Goal: Find specific page/section: Find specific page/section

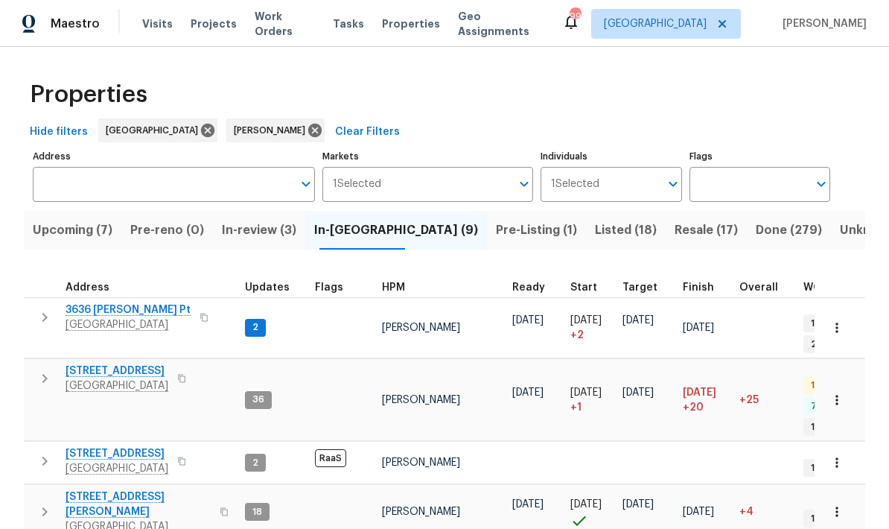
click at [89, 243] on button "Upcoming (7)" at bounding box center [73, 230] width 98 height 39
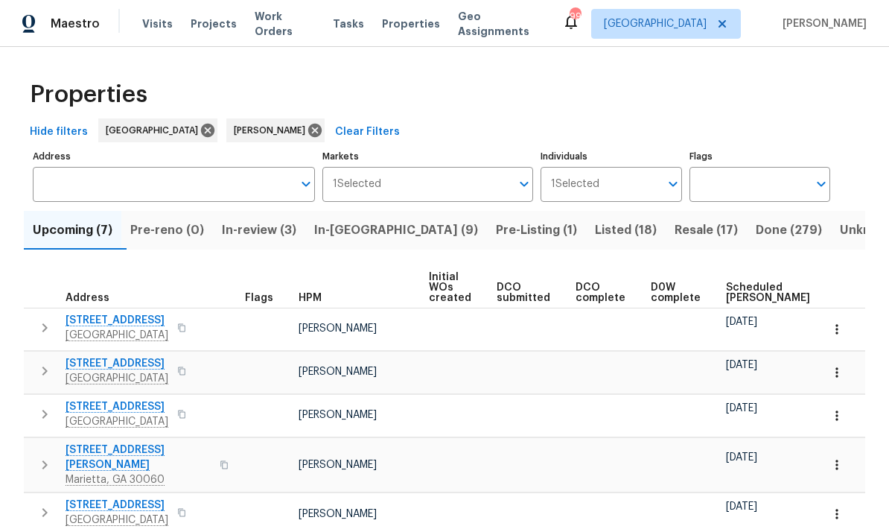
click at [738, 288] on span "Scheduled [PERSON_NAME]" at bounding box center [768, 292] width 84 height 21
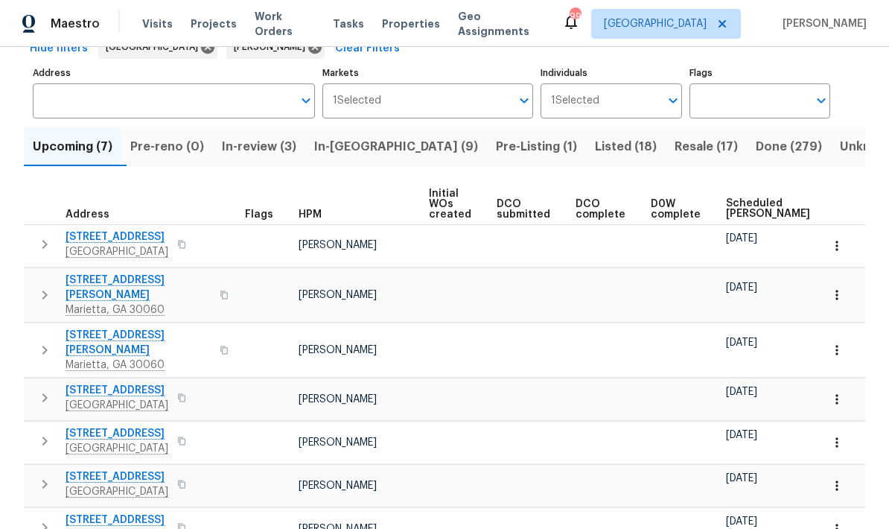
scroll to position [83, 0]
click at [45, 292] on icon "button" at bounding box center [45, 296] width 18 height 18
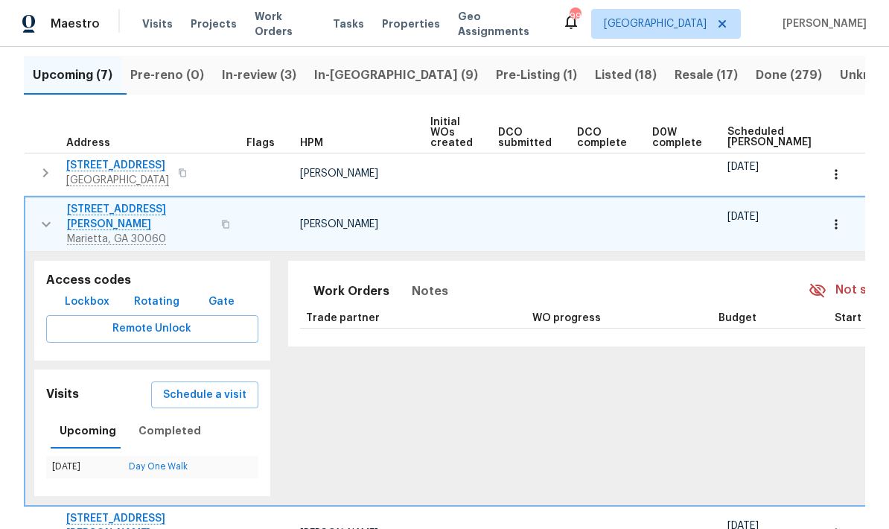
scroll to position [162, 0]
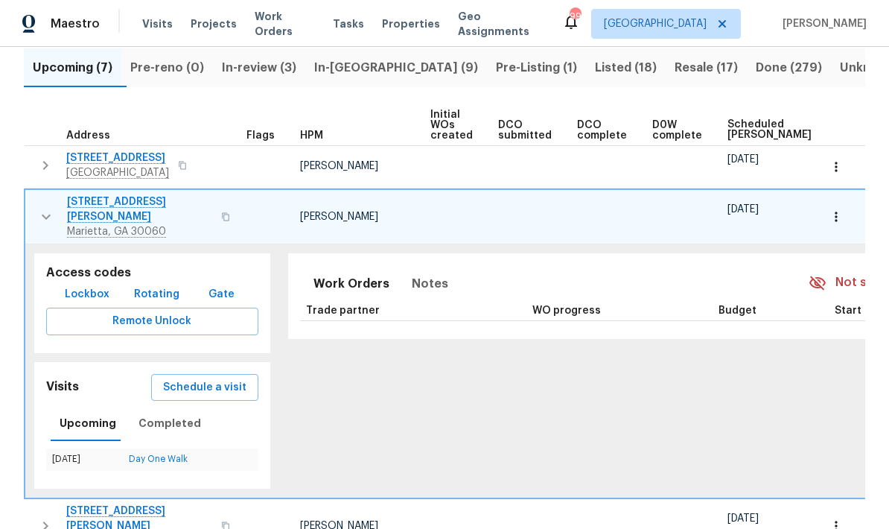
click at [43, 212] on icon "button" at bounding box center [46, 217] width 18 height 18
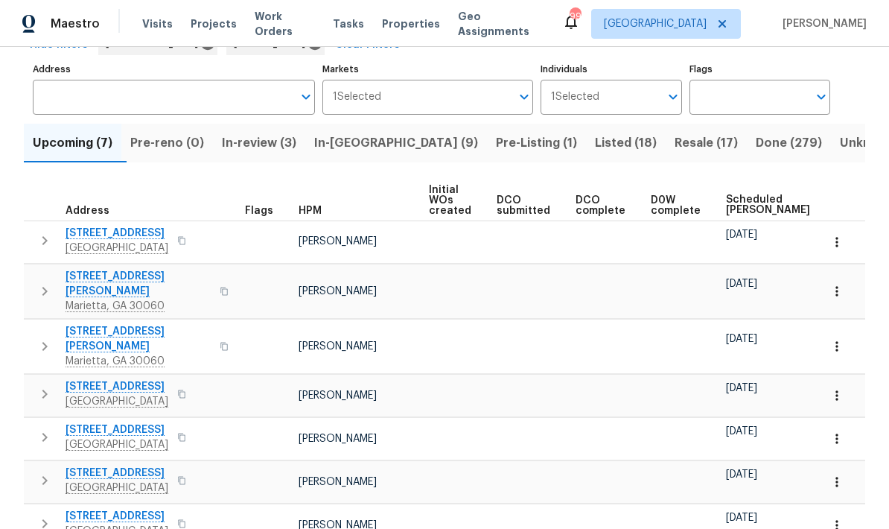
scroll to position [83, 0]
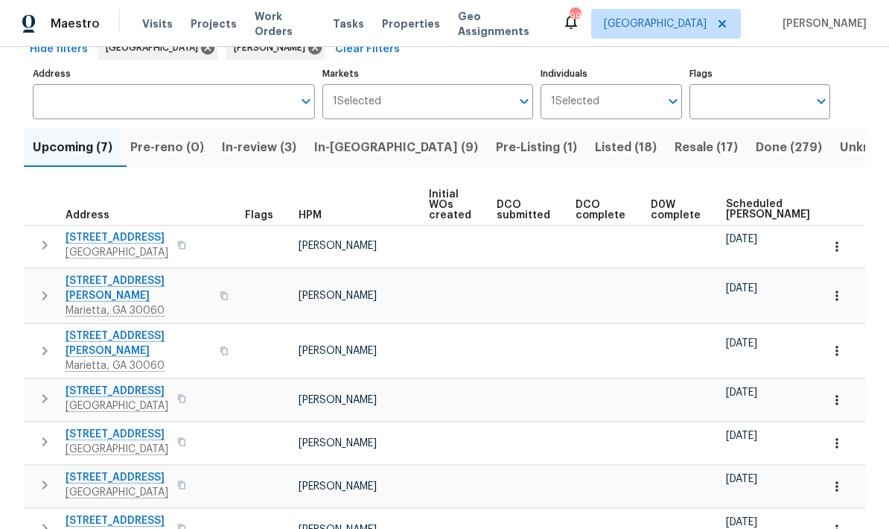
click at [842, 290] on icon "button" at bounding box center [837, 295] width 15 height 15
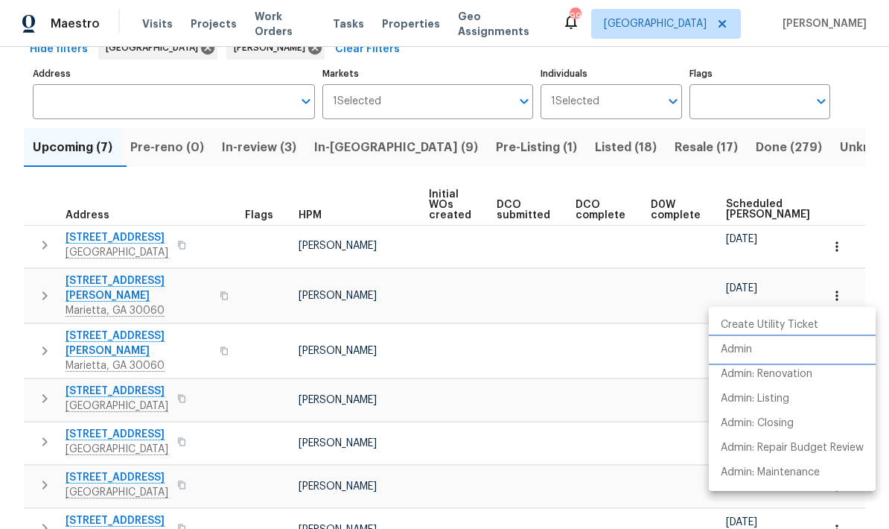
click at [751, 350] on p "Admin" at bounding box center [736, 350] width 31 height 16
click at [866, 65] on div at bounding box center [444, 264] width 889 height 529
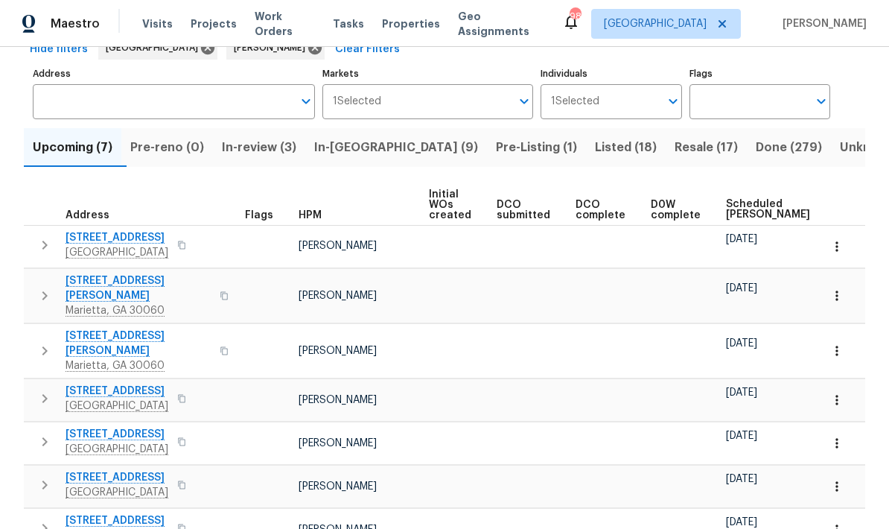
click at [496, 137] on span "Pre-Listing (1)" at bounding box center [536, 147] width 81 height 21
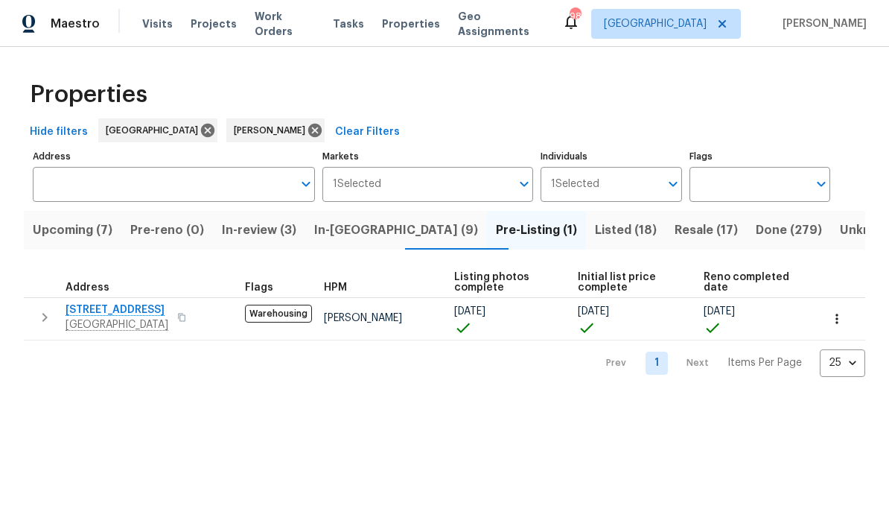
click at [366, 234] on span "In-[GEOGRAPHIC_DATA] (9)" at bounding box center [396, 230] width 164 height 21
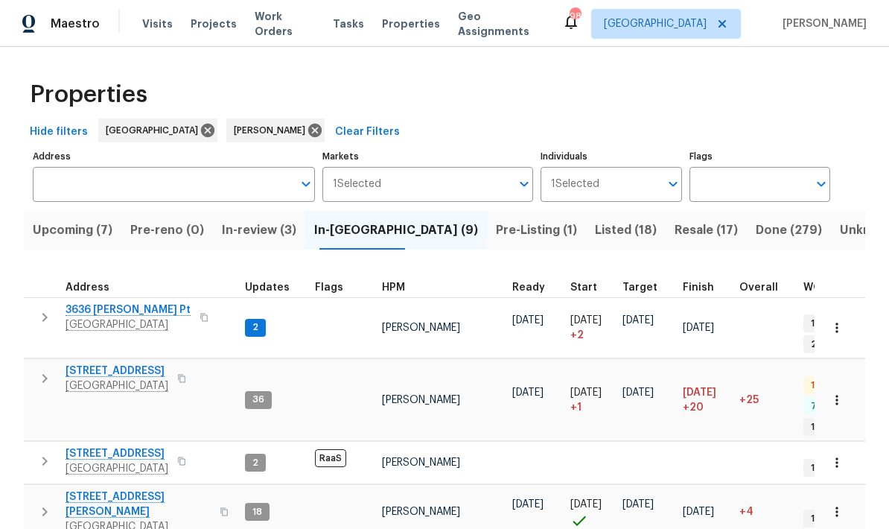
click at [275, 234] on span "In-review (3)" at bounding box center [259, 230] width 74 height 21
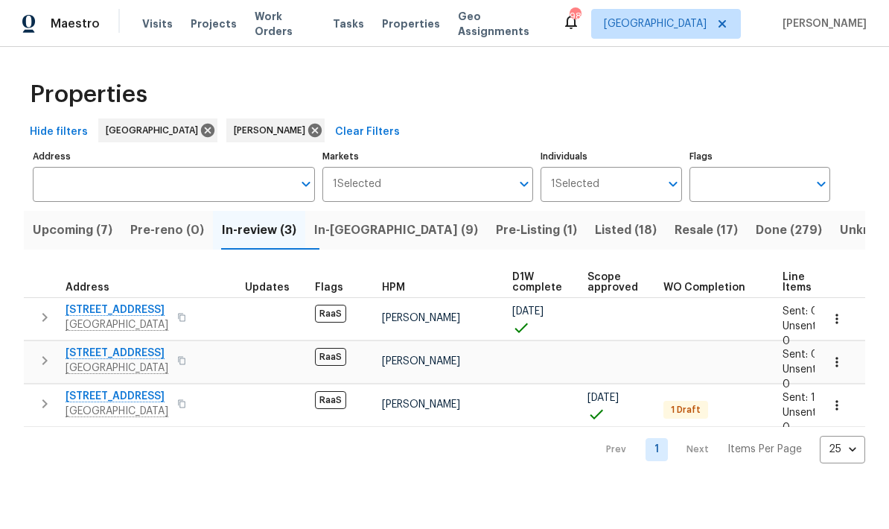
click at [186, 232] on span "Pre-reno (0)" at bounding box center [167, 230] width 74 height 21
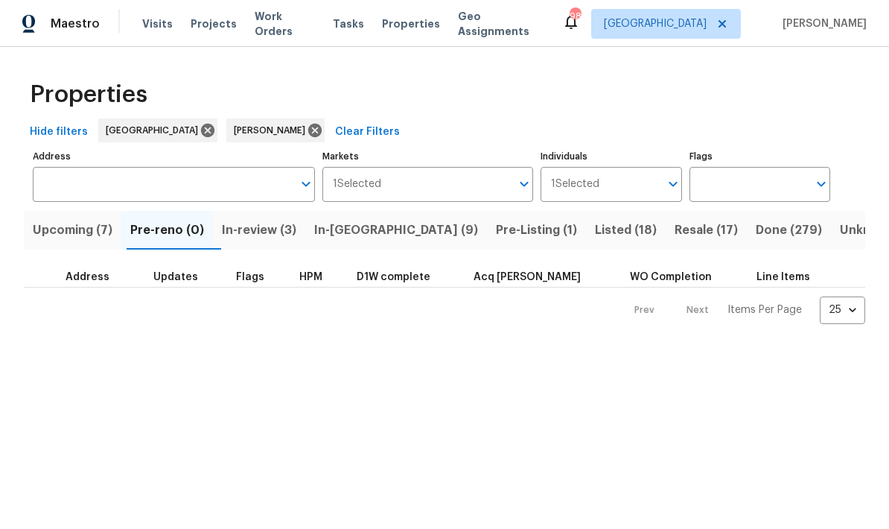
click at [86, 236] on span "Upcoming (7)" at bounding box center [73, 230] width 80 height 21
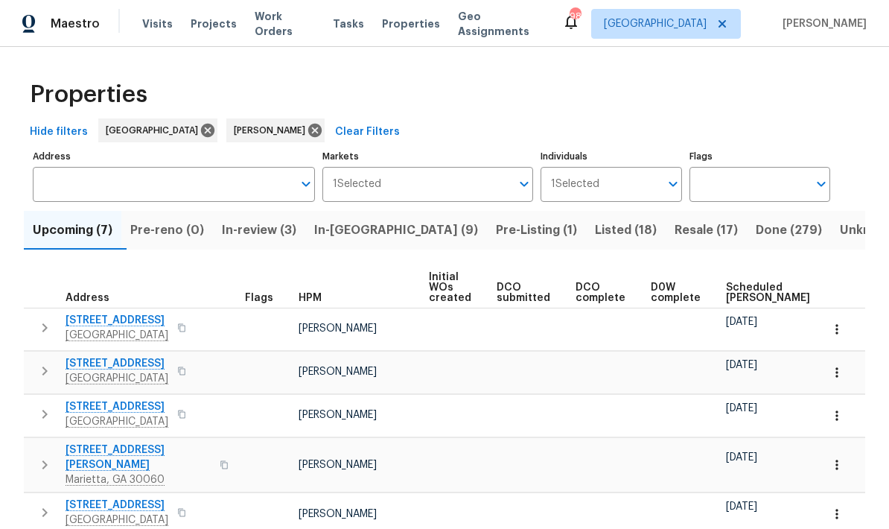
click at [742, 291] on span "Scheduled [PERSON_NAME]" at bounding box center [768, 292] width 84 height 21
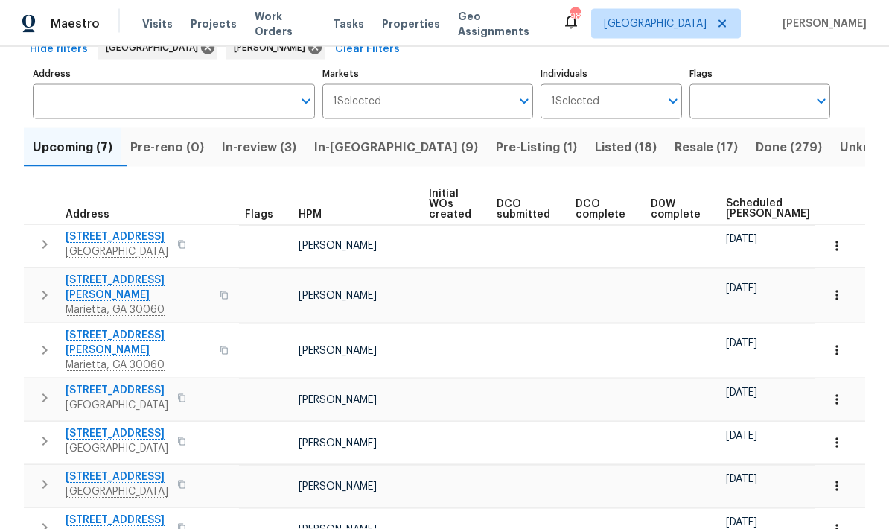
scroll to position [60, 0]
click at [675, 137] on span "Resale (17)" at bounding box center [706, 147] width 63 height 21
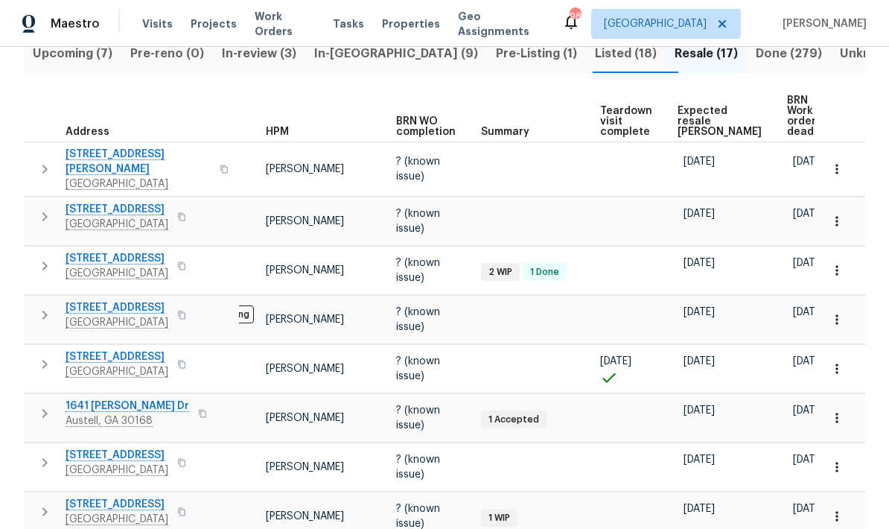
scroll to position [0, 57]
click at [837, 263] on icon "button" at bounding box center [837, 270] width 15 height 15
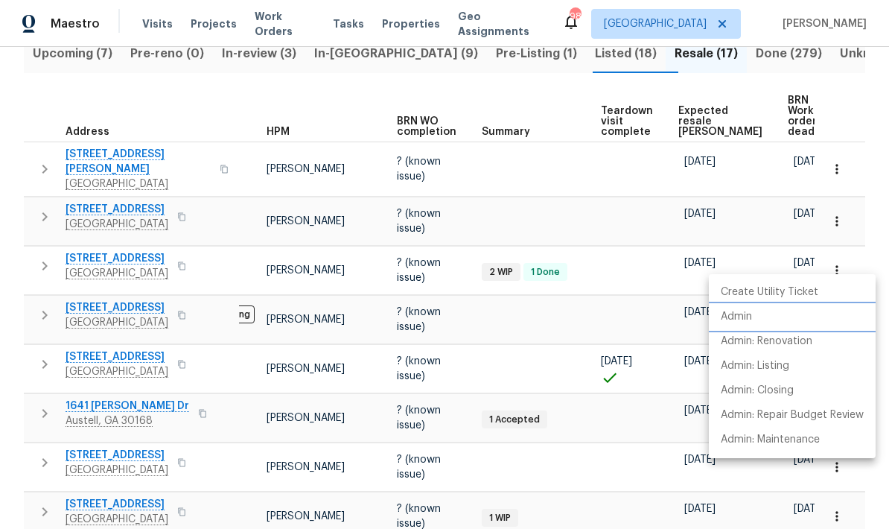
click at [736, 321] on p "Admin" at bounding box center [736, 317] width 31 height 16
